Goal: Task Accomplishment & Management: Manage account settings

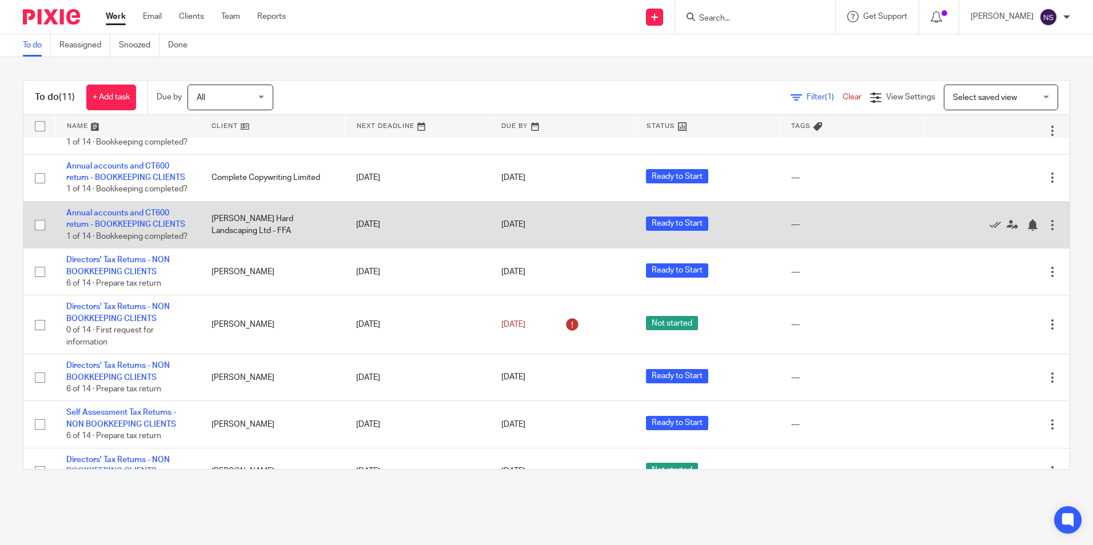
scroll to position [114, 0]
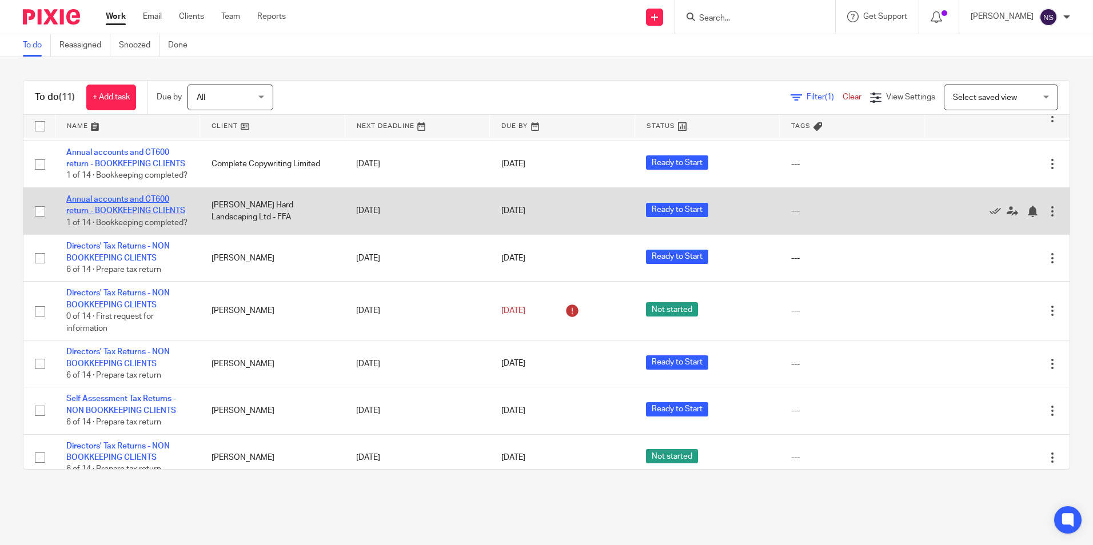
click at [98, 215] on link "Annual accounts and CT600 return - BOOKKEEPING CLIENTS" at bounding box center [125, 205] width 119 height 19
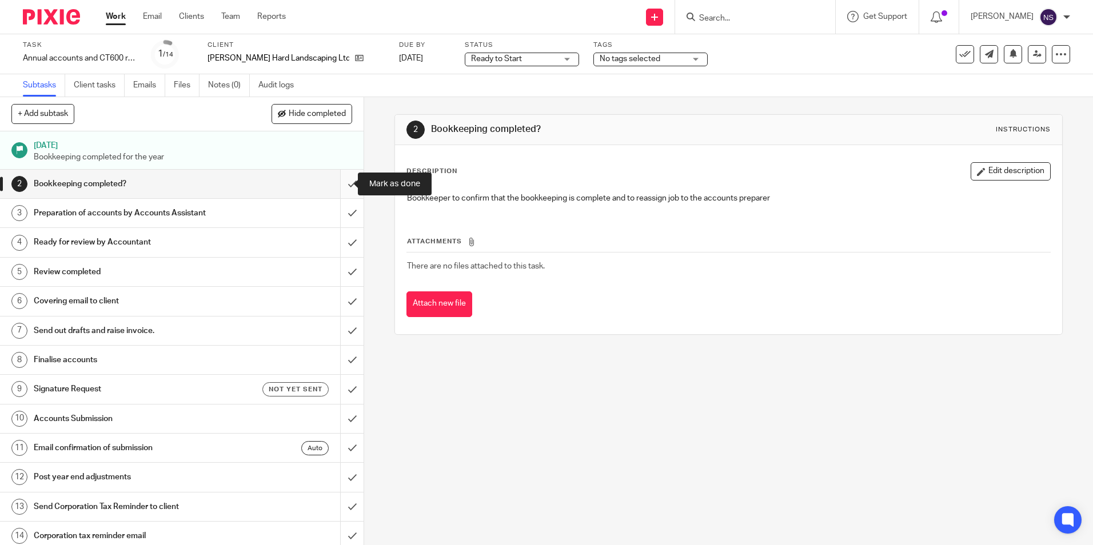
click at [337, 181] on input "submit" at bounding box center [182, 184] width 364 height 29
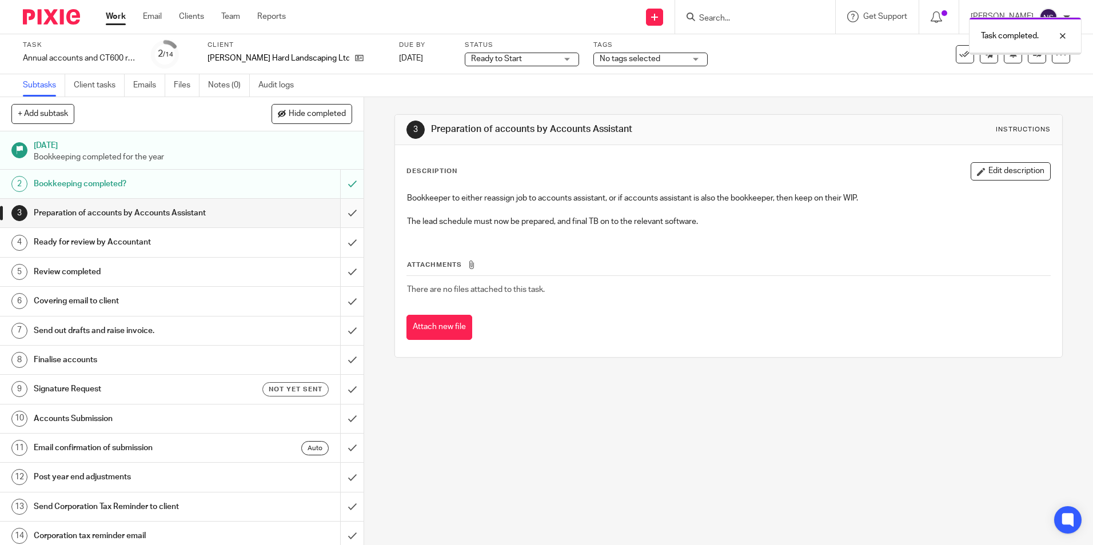
click at [341, 215] on input "submit" at bounding box center [182, 213] width 364 height 29
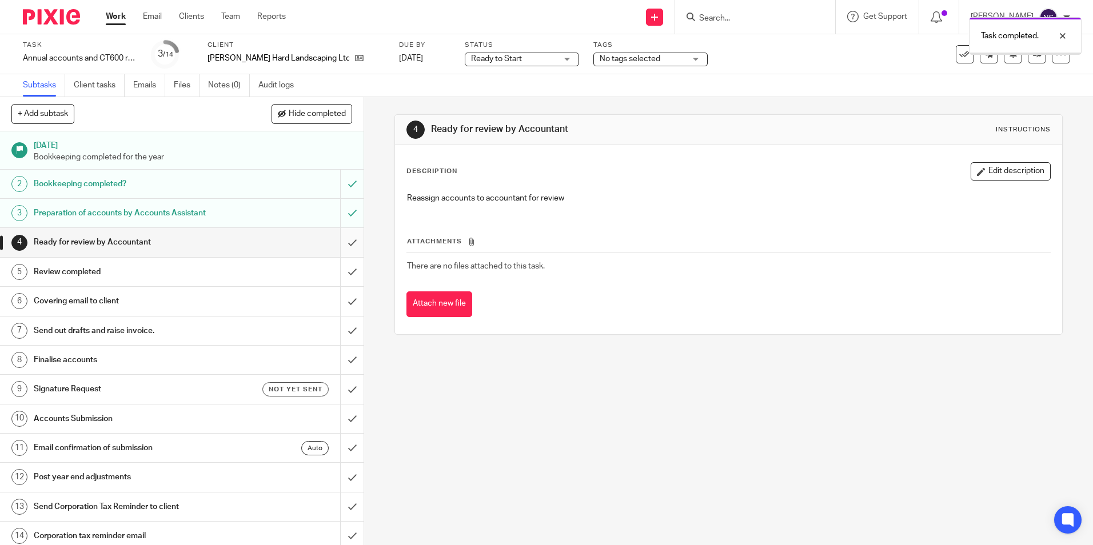
click at [338, 243] on input "submit" at bounding box center [182, 242] width 364 height 29
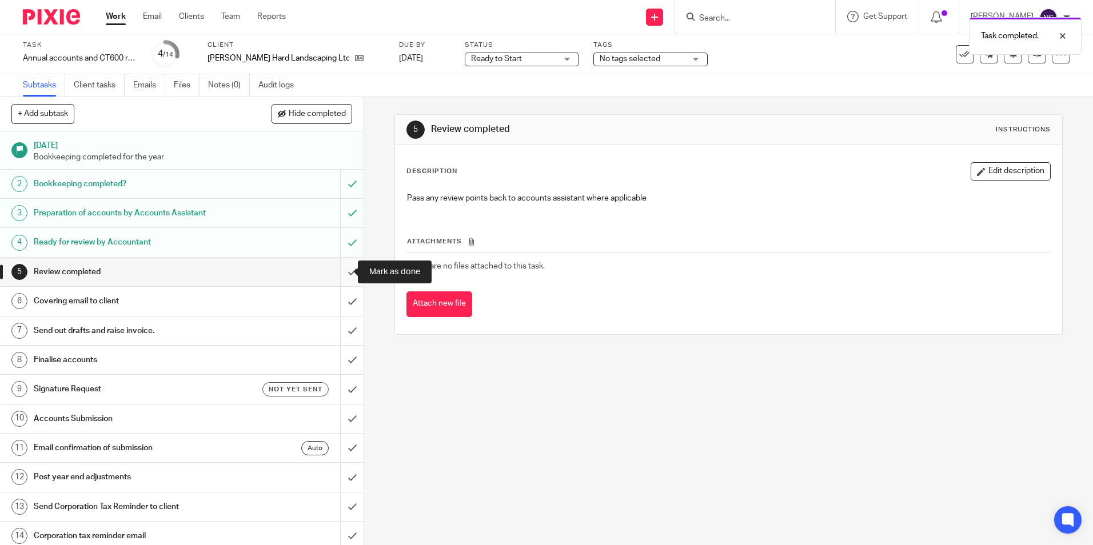
click at [342, 273] on input "submit" at bounding box center [182, 272] width 364 height 29
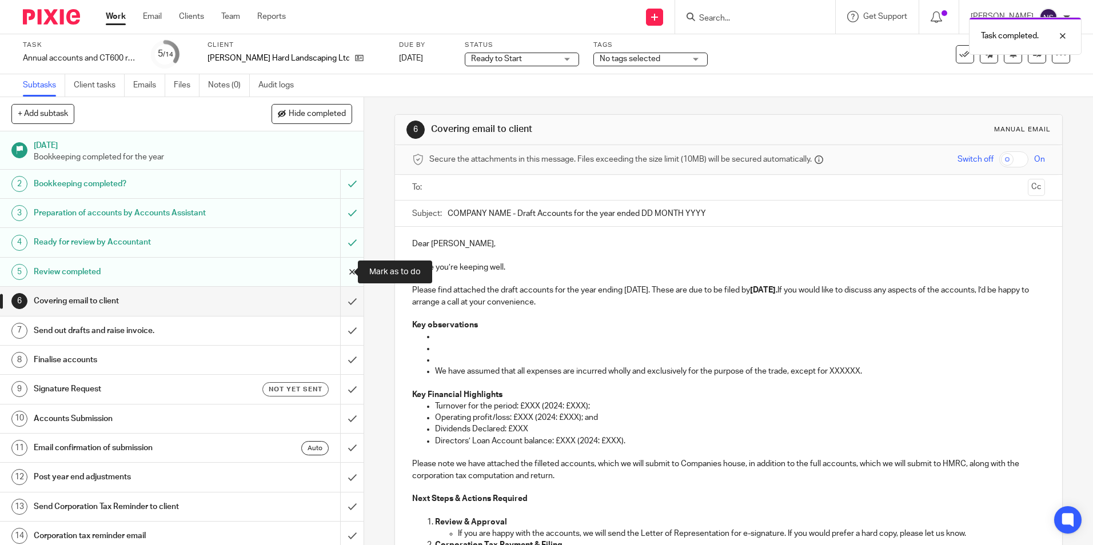
click at [344, 269] on input "submit" at bounding box center [182, 272] width 364 height 29
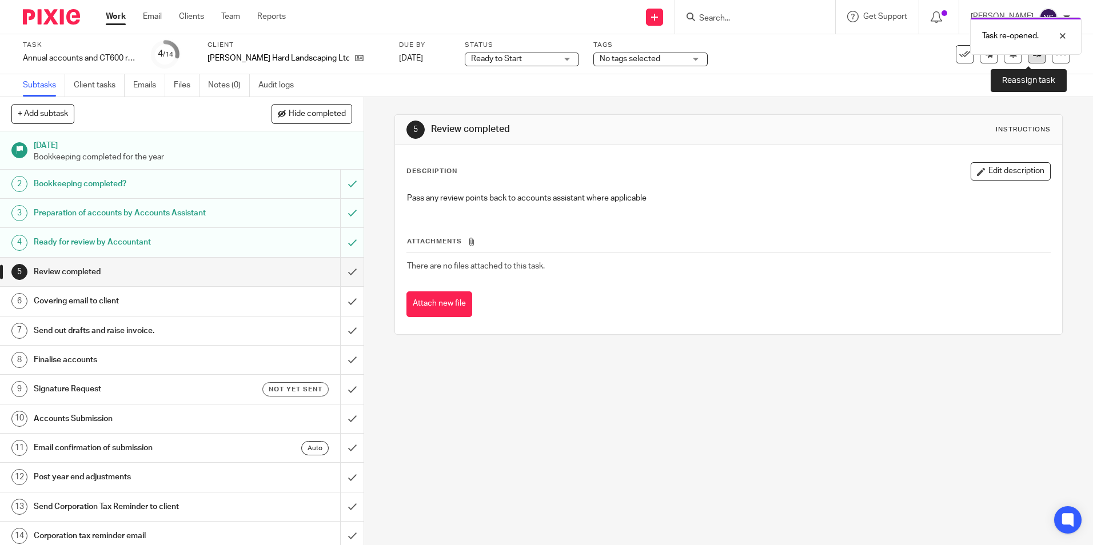
click at [1033, 55] on icon at bounding box center [1037, 54] width 9 height 9
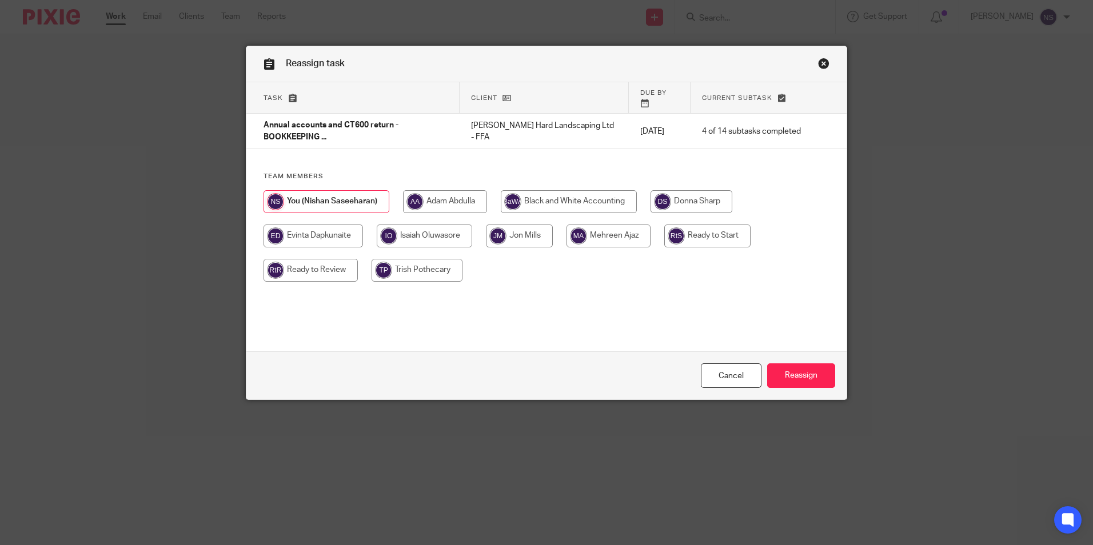
click at [324, 264] on input "radio" at bounding box center [311, 270] width 94 height 23
radio input "true"
click at [789, 375] on input "Reassign" at bounding box center [801, 376] width 68 height 25
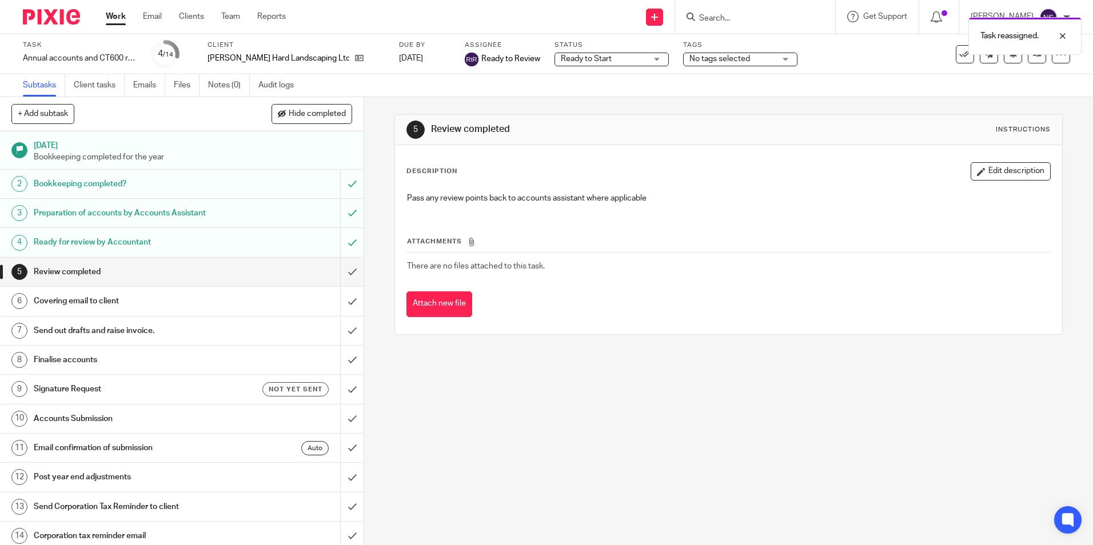
click at [51, 19] on img at bounding box center [51, 16] width 57 height 15
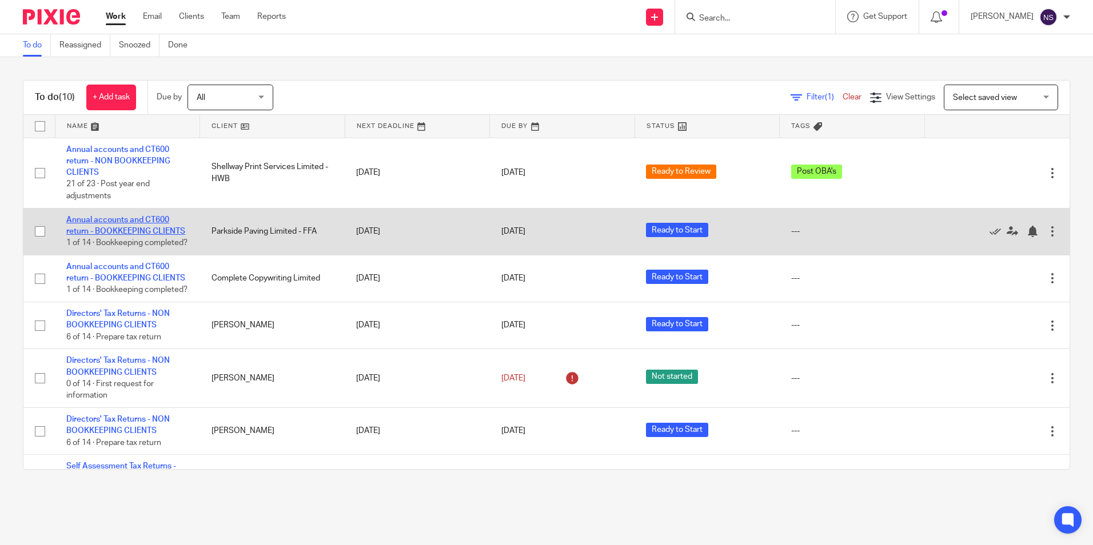
click at [127, 217] on link "Annual accounts and CT600 return - BOOKKEEPING CLIENTS" at bounding box center [125, 225] width 119 height 19
